Goal: Use online tool/utility: Utilize a website feature to perform a specific function

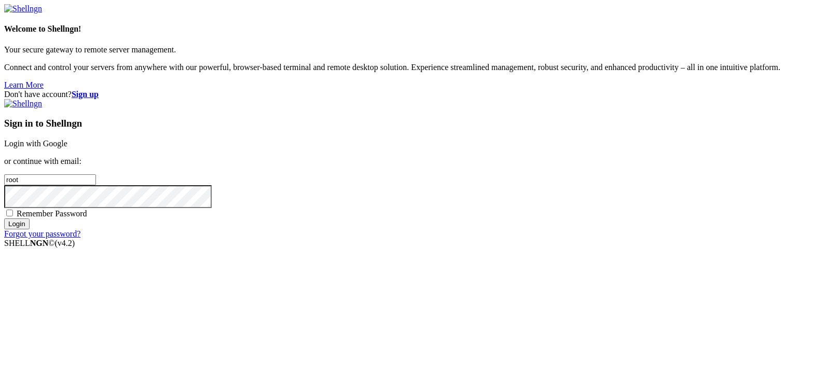
click at [334, 239] on div "Don't have account? Sign up Sign in to Shellngn Login with Google or continue w…" at bounding box center [413, 164] width 818 height 149
click at [67, 141] on link "Login with Google" at bounding box center [35, 143] width 63 height 9
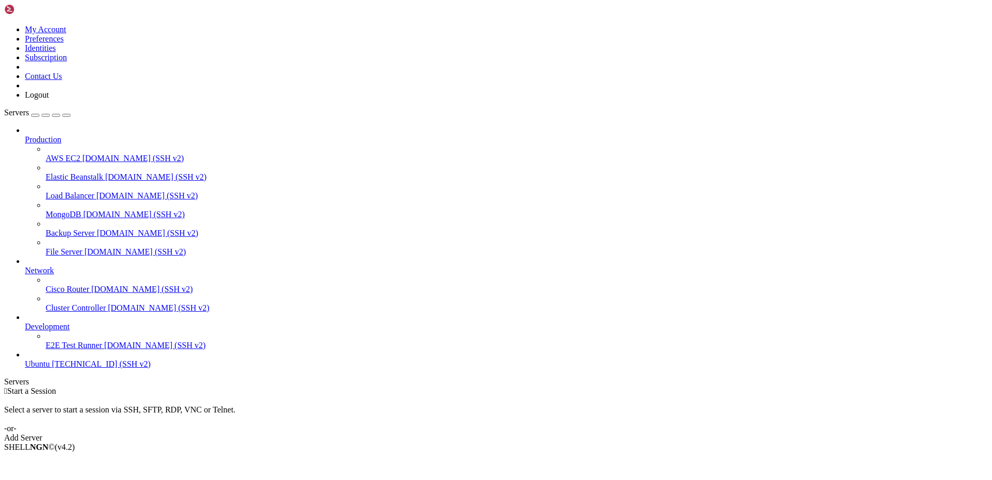
click at [78, 368] on span "[TECHNICAL_ID] (SSH v2)" at bounding box center [101, 363] width 99 height 9
click at [66, 115] on icon "button" at bounding box center [66, 115] width 0 height 0
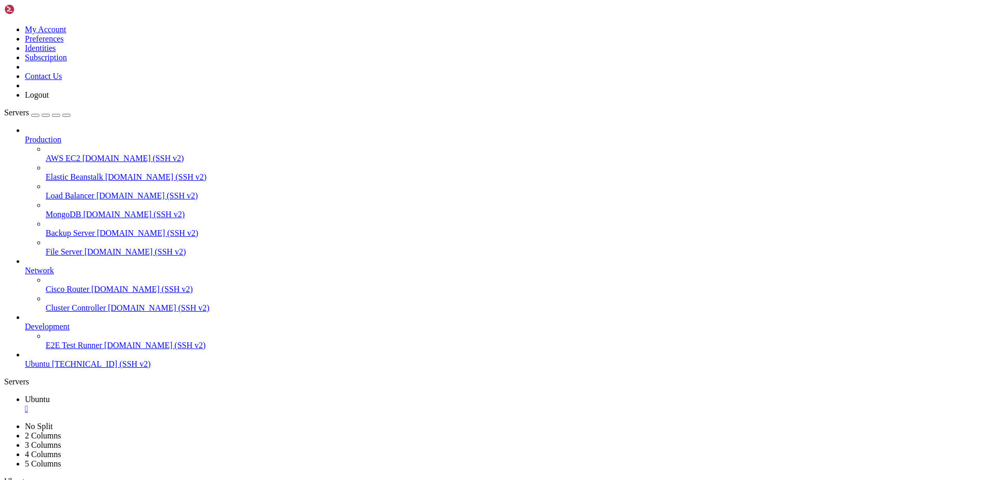
drag, startPoint x: 70, startPoint y: 615, endPoint x: 45, endPoint y: 585, distance: 39.1
click html "Page up root@ubuntu-s-IshoLab:~/ci_cd/NodeJS-App# docker login -u mamunredhat i…"
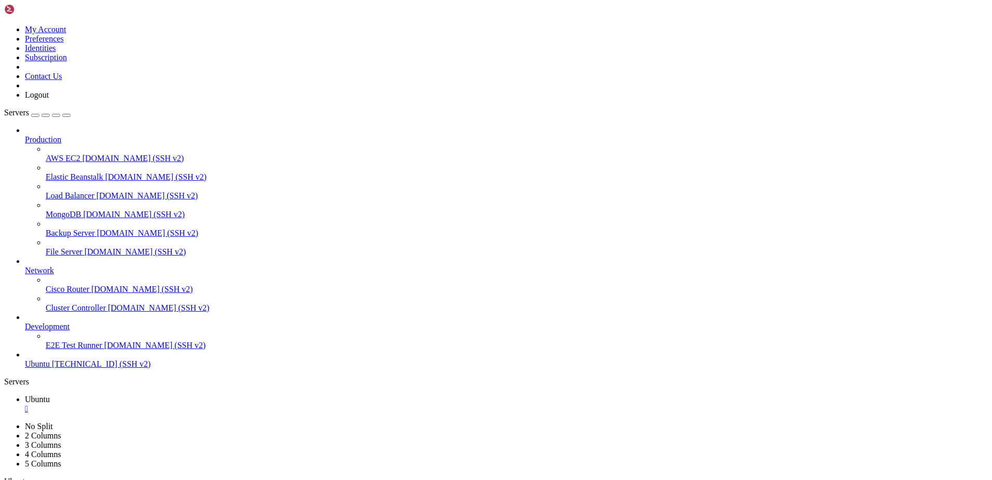
copy div "root@ubuntu-s-IshoLab:~/ci_cd/NodeJS-App# docker login -u mamunredhat i Info → …"
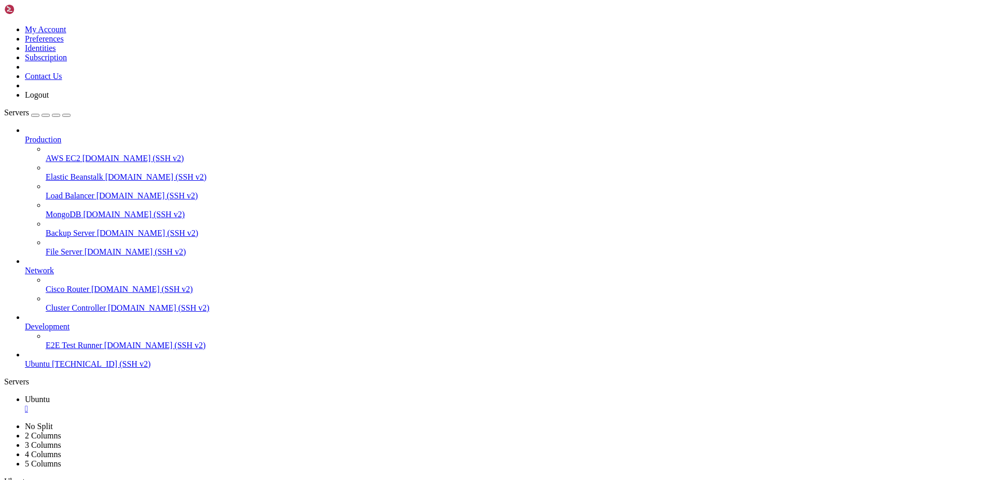
drag, startPoint x: 38, startPoint y: 622, endPoint x: -39, endPoint y: 568, distance: 94.3
click html "Page up root@ubuntu-s-IshoLab:~/ci_cd/NodeJS-App# docker login -u mamunredhat i…"
drag, startPoint x: 245, startPoint y: 736, endPoint x: 254, endPoint y: 737, distance: 9.4
drag, startPoint x: 113, startPoint y: 684, endPoint x: 40, endPoint y: 594, distance: 115.5
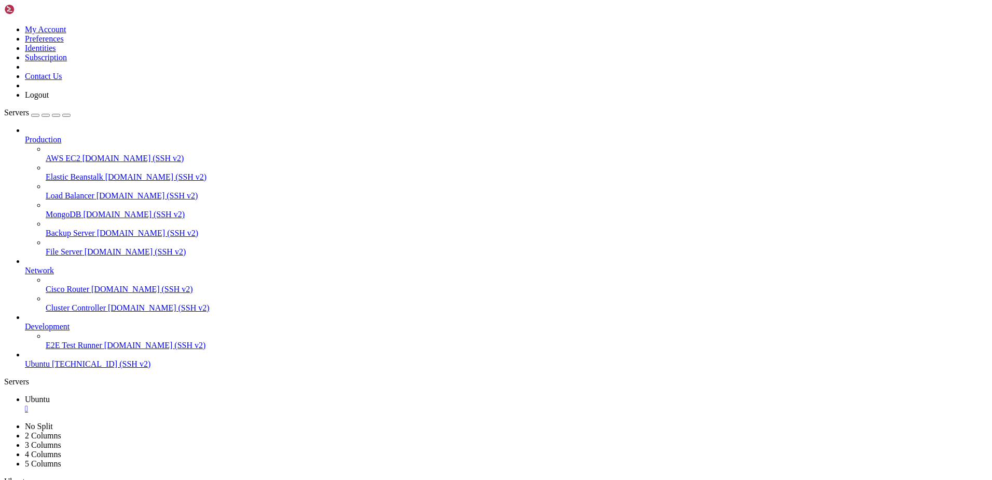
click html "Page up root@ubuntu-s-IshoLab:~/ci_cd/NodeJS-App# docker login -u mamunredhat i…"
drag, startPoint x: 214, startPoint y: 707, endPoint x: 1, endPoint y: 627, distance: 227.6
click html "Page up root@ubuntu-s-IshoLab:~/ci_cd/NodeJS-App# docker login -u mamunredhat i…"
copy div "root@ubuntu-s-IshoLab:~/ci_cd/NodeJS-App# docker login -u mamunredhat i Info → …"
